Goal: Navigation & Orientation: Find specific page/section

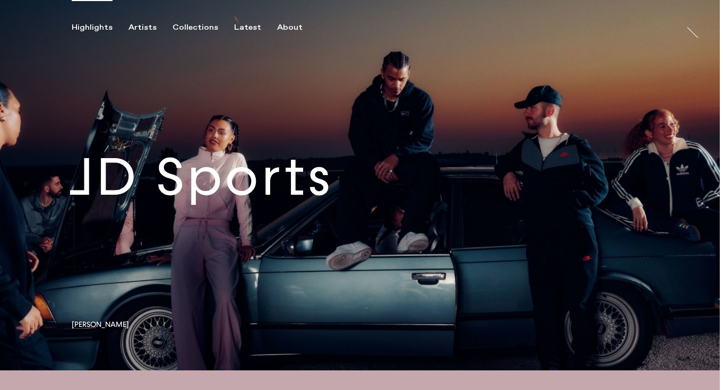
click at [169, 193] on link at bounding box center [359, 185] width 719 height 370
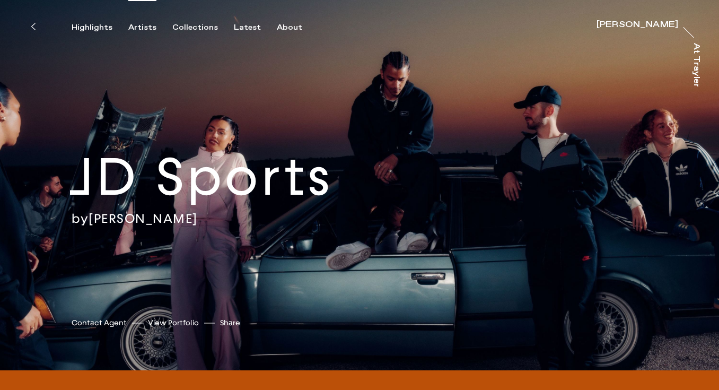
click at [138, 25] on div "Artists" at bounding box center [142, 28] width 28 height 10
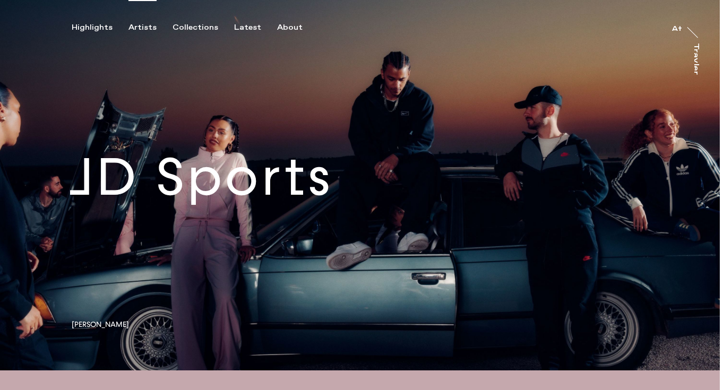
click at [132, 27] on div "Artists" at bounding box center [142, 28] width 28 height 10
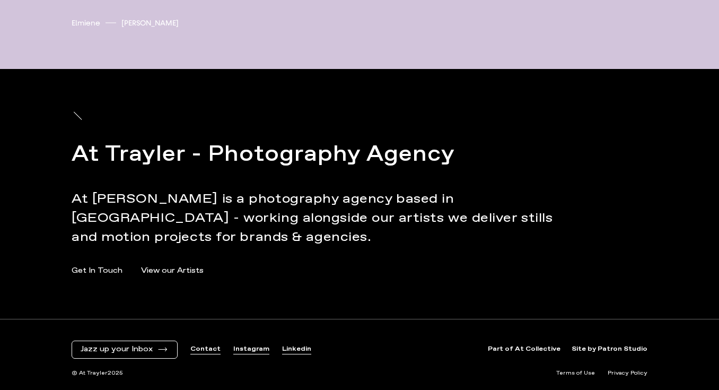
scroll to position [3635, 0]
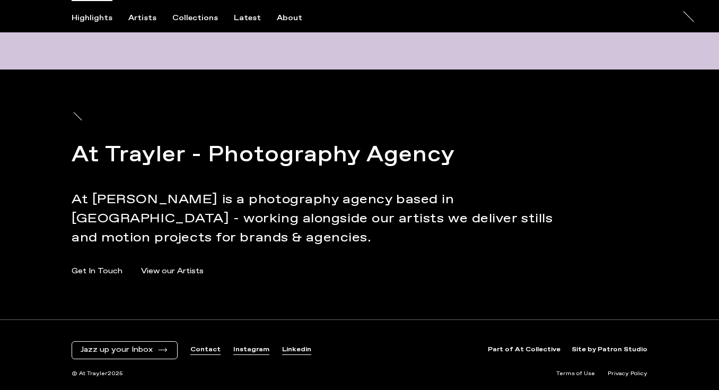
click at [241, 348] on link "Instagram" at bounding box center [251, 349] width 36 height 9
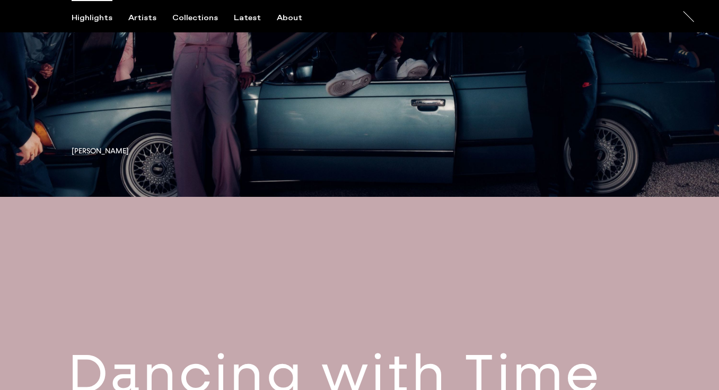
scroll to position [0, 0]
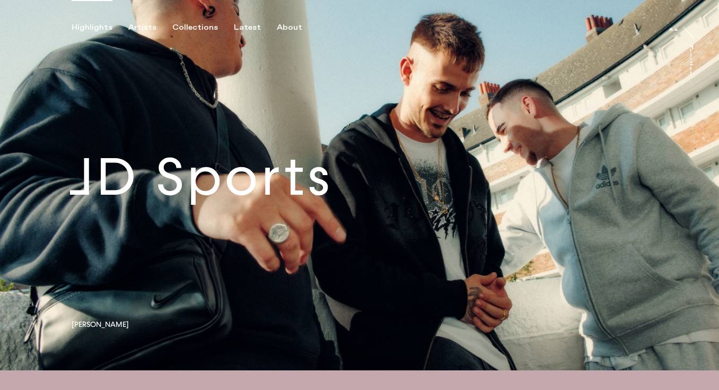
click at [282, 20] on div "Highlights Artists Collections Latest About At At Trayler" at bounding box center [361, 16] width 723 height 32
click at [282, 23] on div "About" at bounding box center [289, 28] width 25 height 10
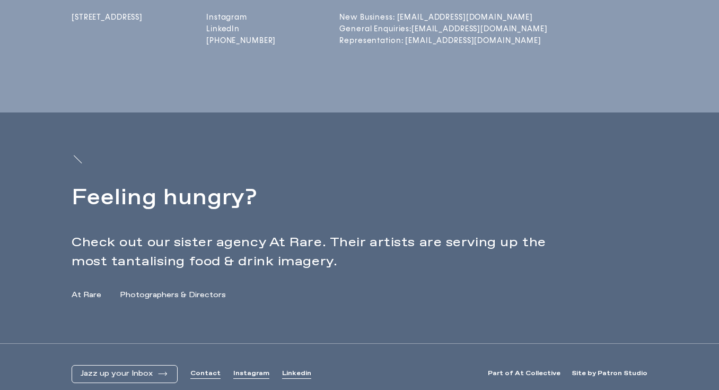
scroll to position [393, 0]
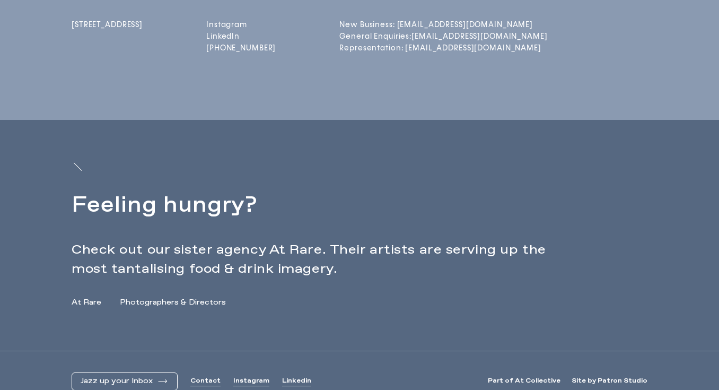
click at [86, 297] on link "At Rare" at bounding box center [87, 302] width 30 height 11
